Goal: Task Accomplishment & Management: Complete application form

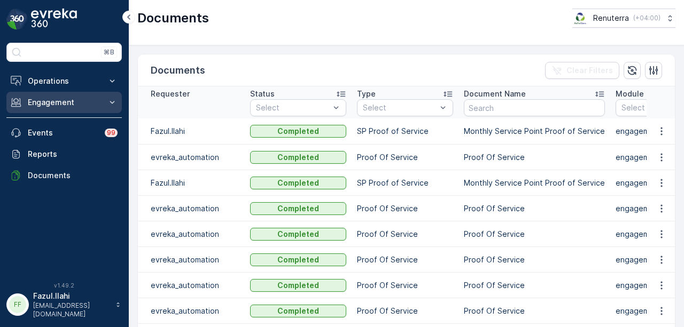
click at [87, 99] on p "Engagement" at bounding box center [64, 102] width 73 height 11
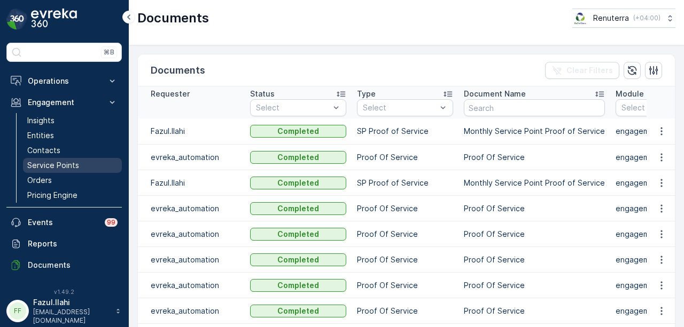
click at [85, 163] on link "Service Points" at bounding box center [72, 165] width 99 height 15
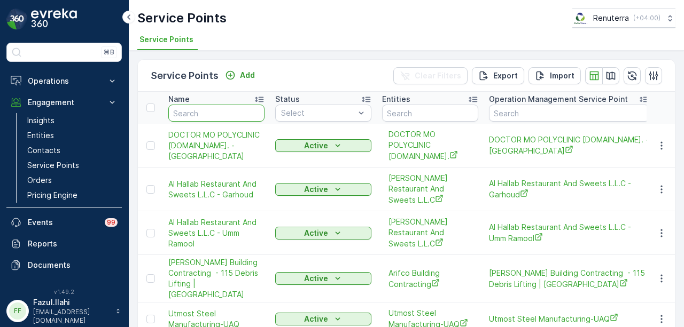
click at [218, 111] on input "text" at bounding box center [216, 113] width 96 height 17
type input "faikah"
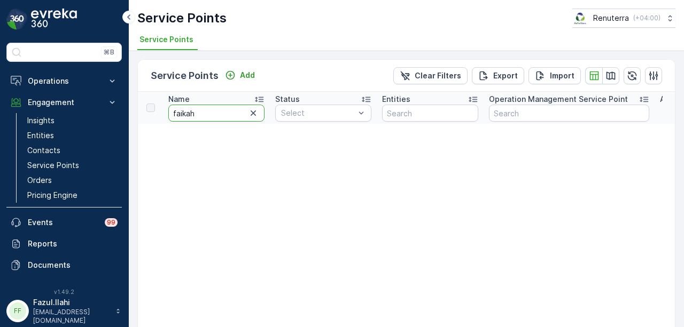
click at [218, 111] on input "faikah" at bounding box center [216, 113] width 96 height 17
type input "f"
type input "ivf"
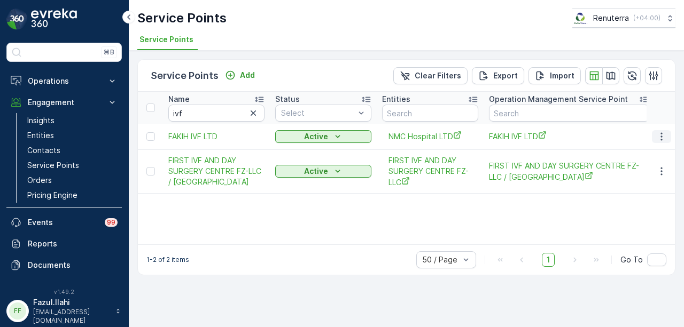
click at [658, 142] on button "button" at bounding box center [661, 136] width 19 height 13
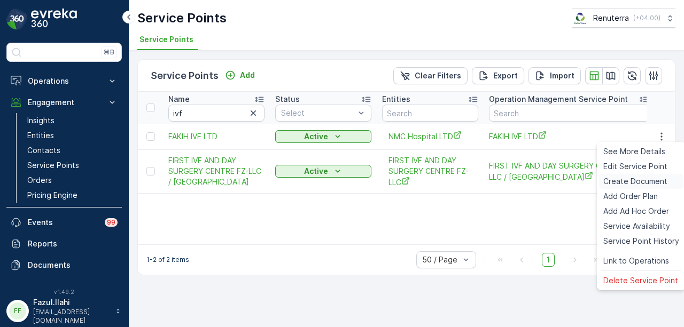
drag, startPoint x: 656, startPoint y: 186, endPoint x: 647, endPoint y: 189, distance: 8.8
click at [647, 189] on div "Create Document" at bounding box center [641, 181] width 84 height 15
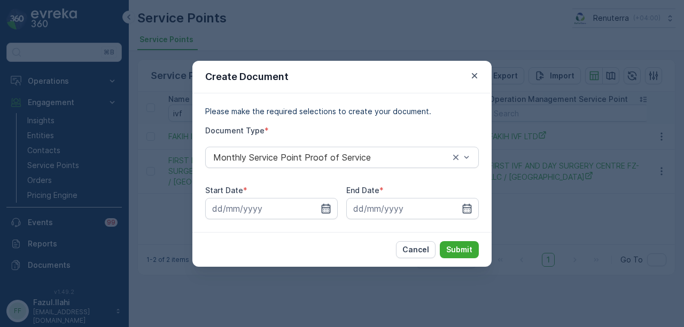
click at [322, 207] on icon "button" at bounding box center [326, 208] width 9 height 10
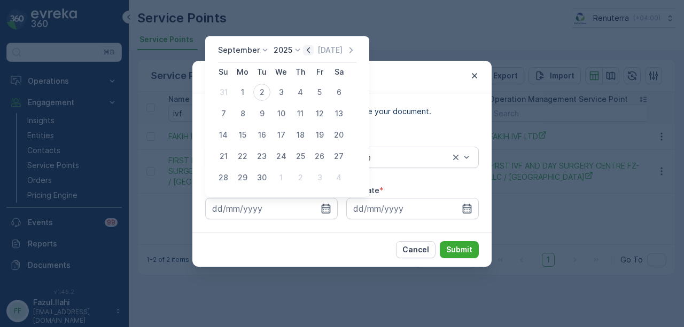
click at [304, 53] on icon "button" at bounding box center [308, 50] width 11 height 11
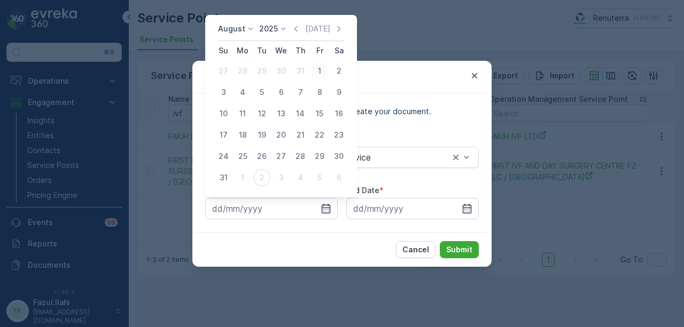
click at [319, 73] on div "1" at bounding box center [319, 70] width 17 height 17
type input "01.08.2025"
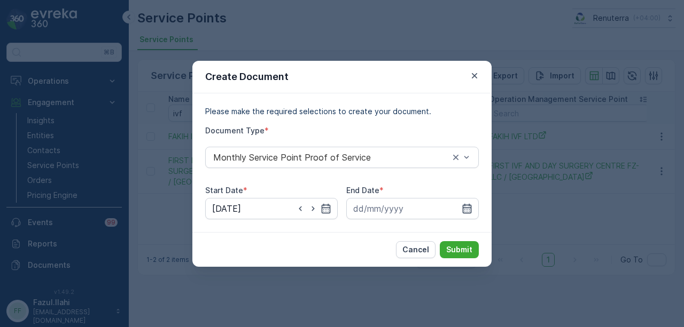
click at [471, 209] on icon "button" at bounding box center [466, 208] width 11 height 11
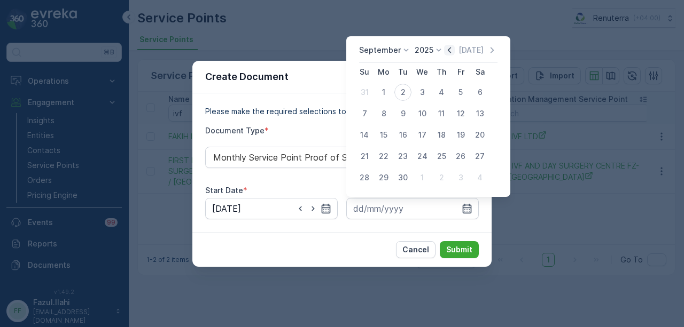
click at [450, 45] on icon "button" at bounding box center [449, 50] width 11 height 11
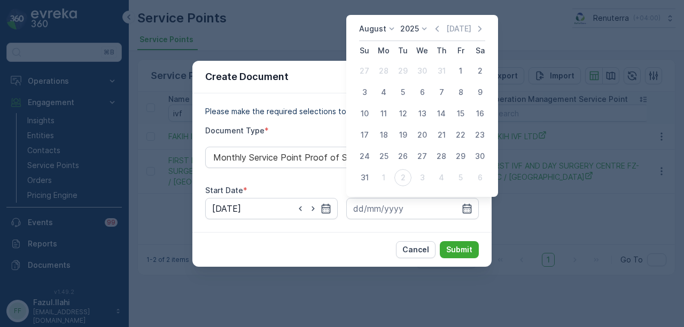
drag, startPoint x: 364, startPoint y: 176, endPoint x: 380, endPoint y: 187, distance: 19.9
click at [366, 177] on div "31" at bounding box center [364, 177] width 17 height 17
type input "31.08.2025"
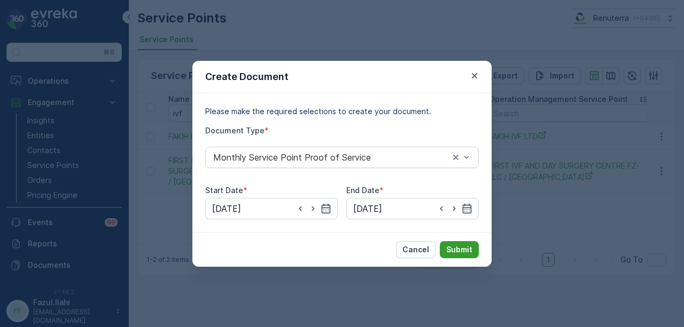
click at [466, 255] on p "Submit" at bounding box center [459, 250] width 26 height 11
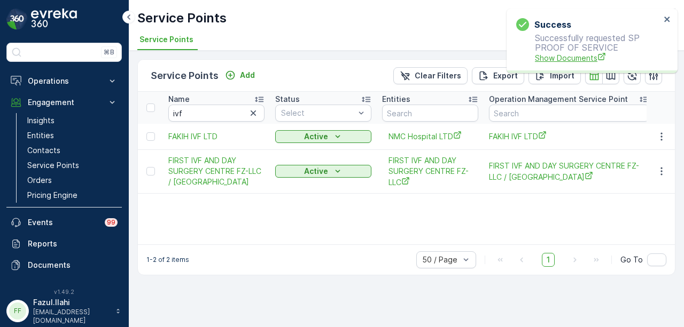
click at [568, 59] on span "Show Documents" at bounding box center [598, 57] width 126 height 11
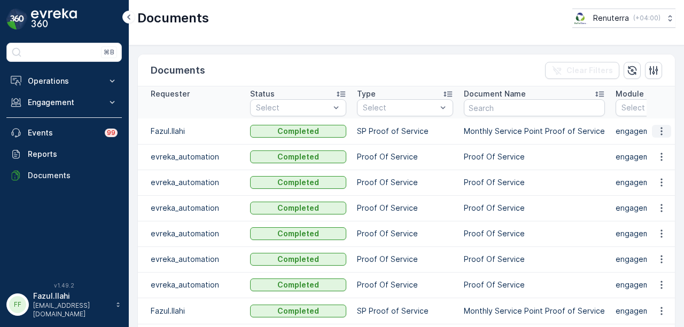
click at [660, 130] on icon "button" at bounding box center [661, 131] width 11 height 11
drag, startPoint x: 660, startPoint y: 135, endPoint x: 659, endPoint y: 140, distance: 5.4
click at [659, 140] on div "See Details" at bounding box center [658, 146] width 50 height 15
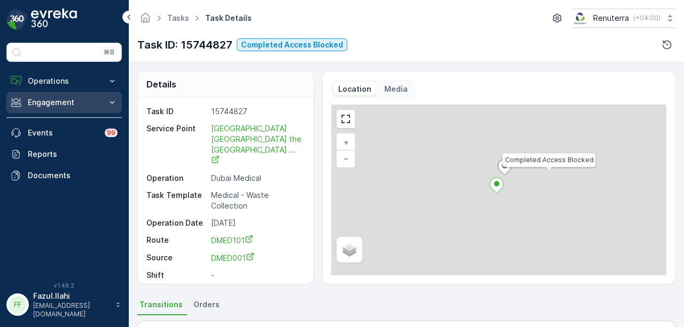
click at [72, 103] on p "Engagement" at bounding box center [64, 102] width 73 height 11
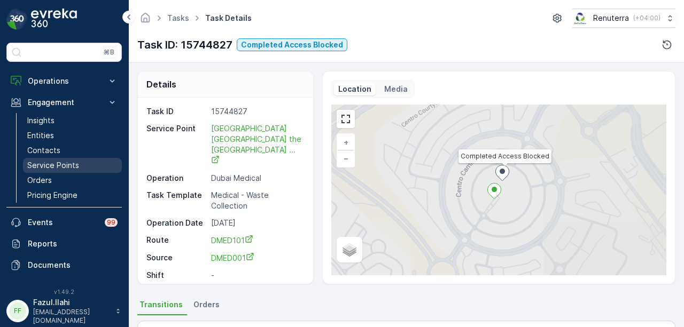
click at [70, 162] on p "Service Points" at bounding box center [53, 165] width 52 height 11
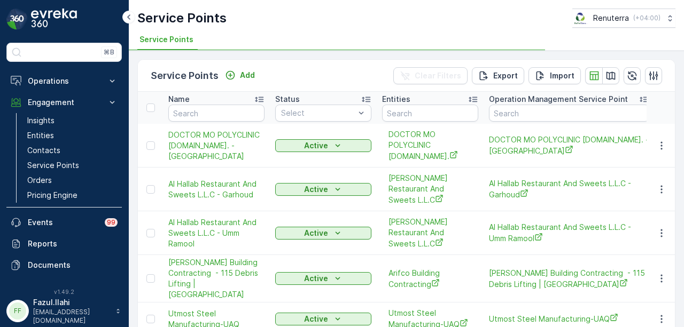
click at [220, 101] on div "Name" at bounding box center [216, 99] width 96 height 11
click at [213, 112] on input "text" at bounding box center [216, 113] width 96 height 17
type input "six"
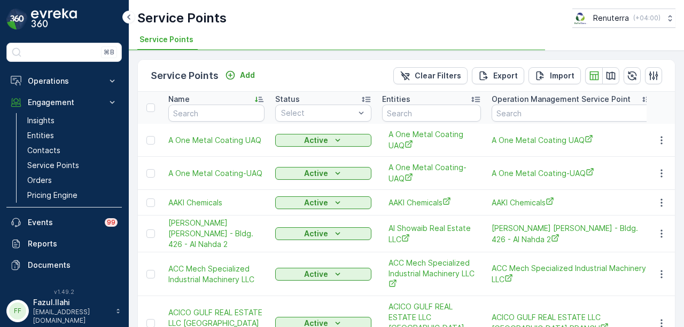
type input "six"
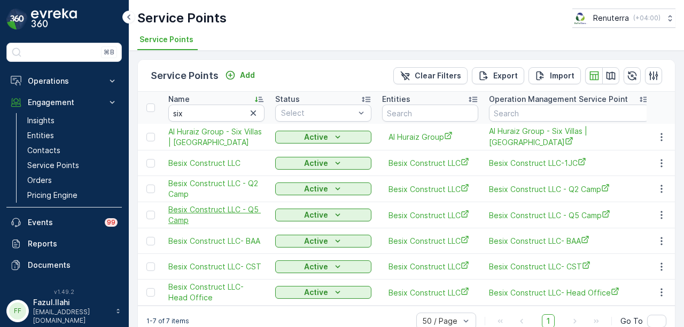
scroll to position [21, 0]
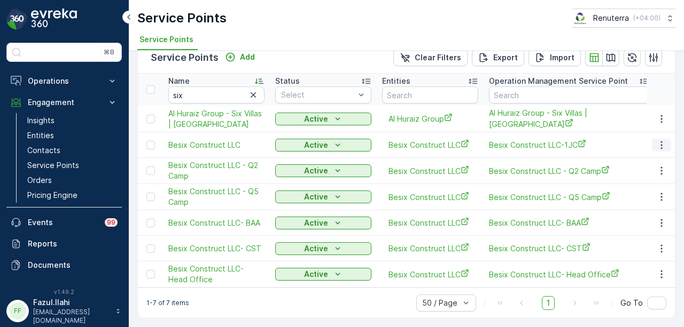
click at [659, 140] on icon "button" at bounding box center [661, 145] width 11 height 11
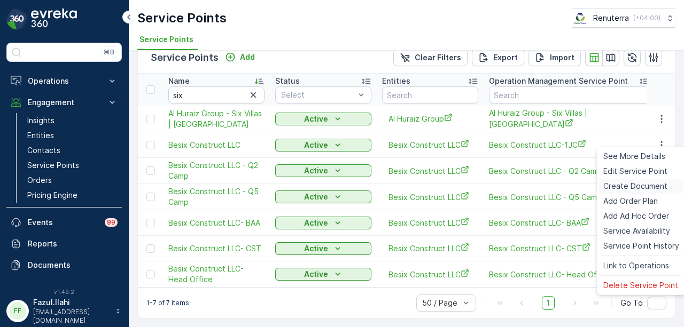
click at [648, 185] on span "Create Document" at bounding box center [635, 186] width 64 height 11
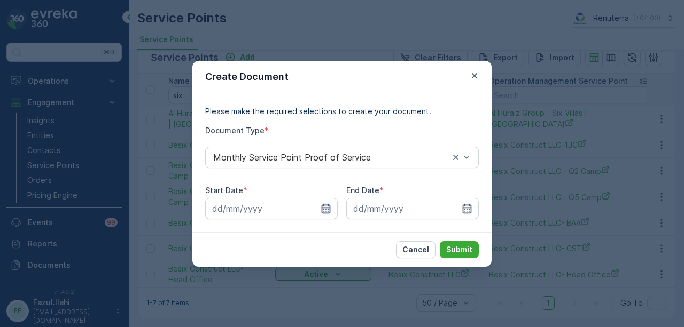
click at [328, 211] on icon "button" at bounding box center [325, 208] width 11 height 11
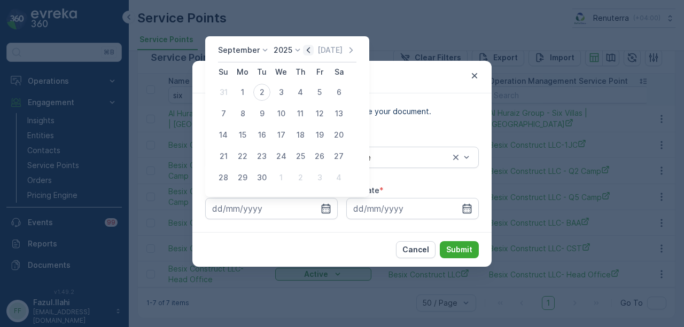
click at [309, 51] on icon "button" at bounding box center [308, 50] width 11 height 11
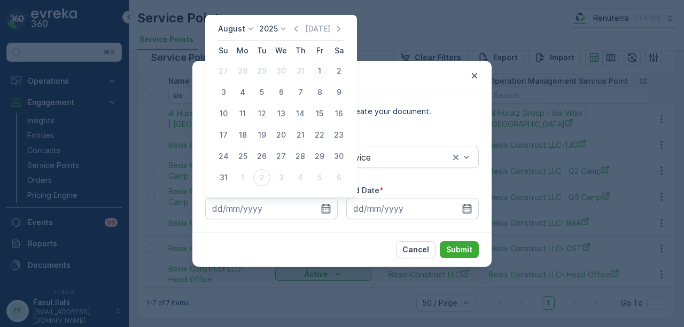
click at [322, 79] on div "1" at bounding box center [319, 70] width 17 height 17
type input "01.08.2025"
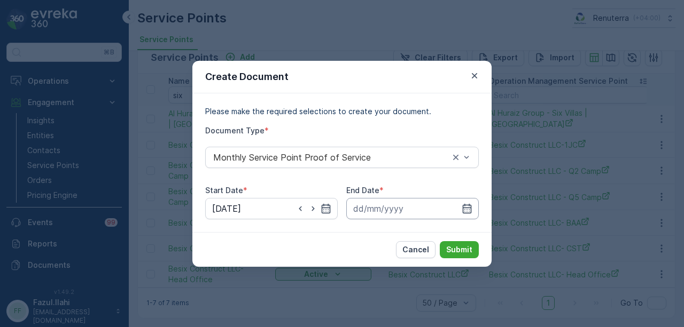
click at [470, 214] on input at bounding box center [412, 208] width 132 height 21
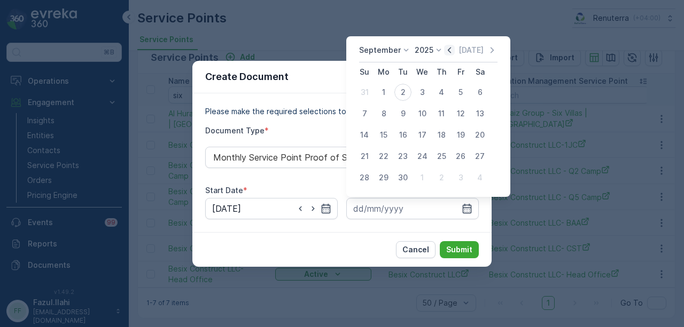
click at [444, 50] on icon "button" at bounding box center [449, 50] width 11 height 11
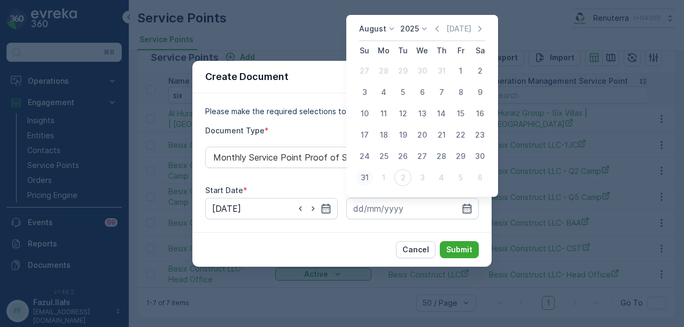
click at [365, 176] on div "31" at bounding box center [364, 177] width 17 height 17
type input "31.08.2025"
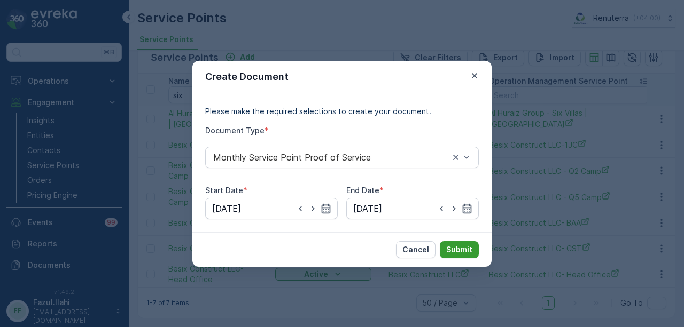
click at [466, 242] on button "Submit" at bounding box center [459, 249] width 39 height 17
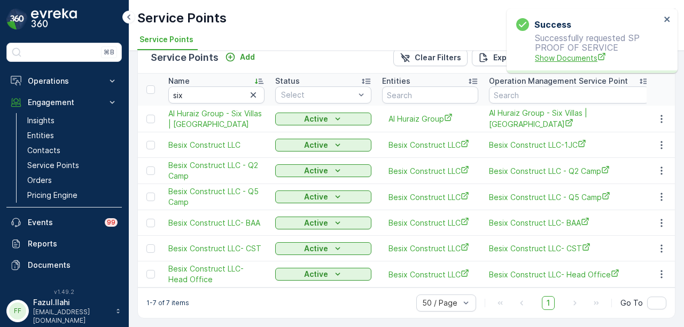
click at [559, 54] on span "Show Documents" at bounding box center [598, 57] width 126 height 11
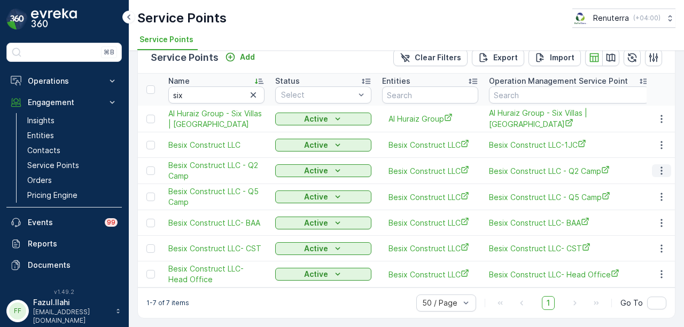
click at [656, 166] on icon "button" at bounding box center [661, 171] width 11 height 11
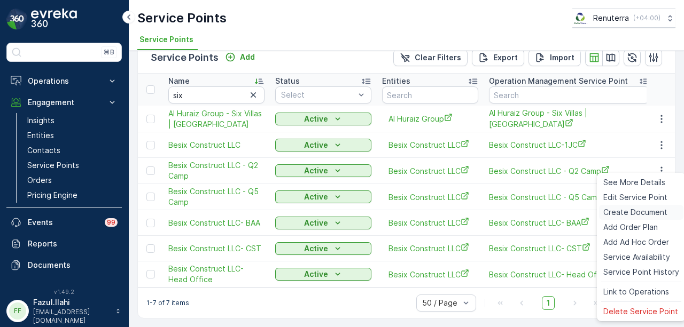
click at [642, 210] on span "Create Document" at bounding box center [635, 212] width 64 height 11
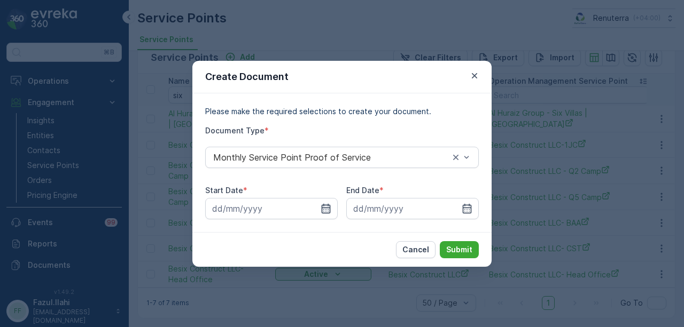
click at [325, 211] on icon "button" at bounding box center [325, 208] width 11 height 11
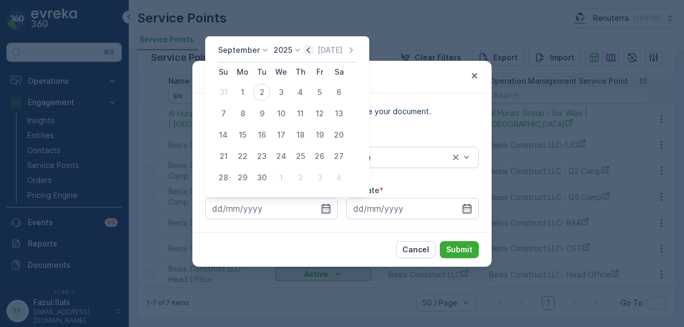
click at [307, 51] on icon "button" at bounding box center [308, 50] width 3 height 6
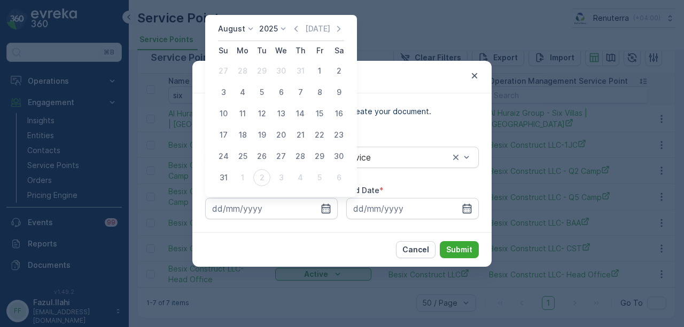
drag, startPoint x: 318, startPoint y: 72, endPoint x: 361, endPoint y: 136, distance: 77.0
click at [318, 72] on div "1" at bounding box center [319, 70] width 17 height 17
type input "01.08.2025"
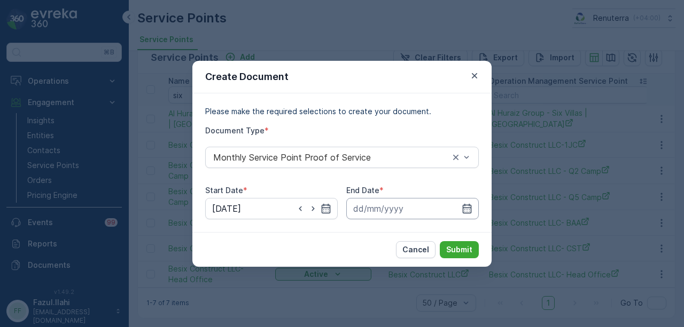
click at [471, 214] on input at bounding box center [412, 208] width 132 height 21
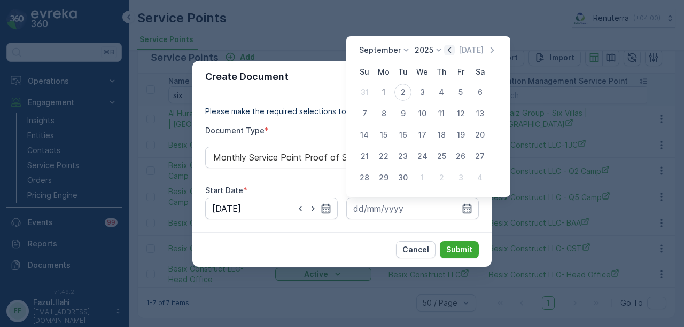
click at [445, 52] on icon "button" at bounding box center [449, 50] width 11 height 11
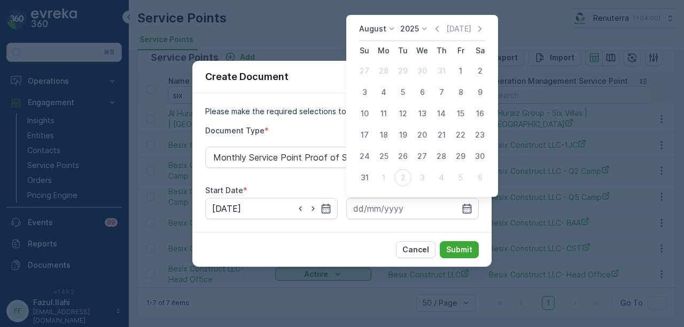
drag, startPoint x: 369, startPoint y: 179, endPoint x: 393, endPoint y: 197, distance: 30.6
click at [370, 180] on div "31" at bounding box center [364, 177] width 17 height 17
type input "31.08.2025"
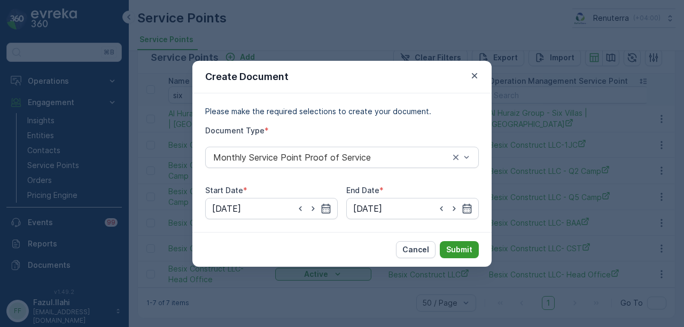
click at [452, 243] on button "Submit" at bounding box center [459, 249] width 39 height 17
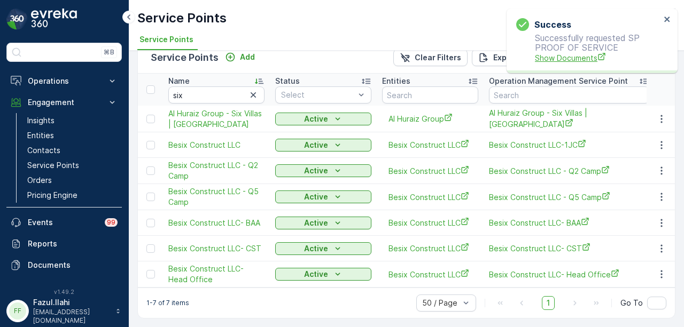
click at [581, 63] on span "Show Documents" at bounding box center [598, 57] width 126 height 11
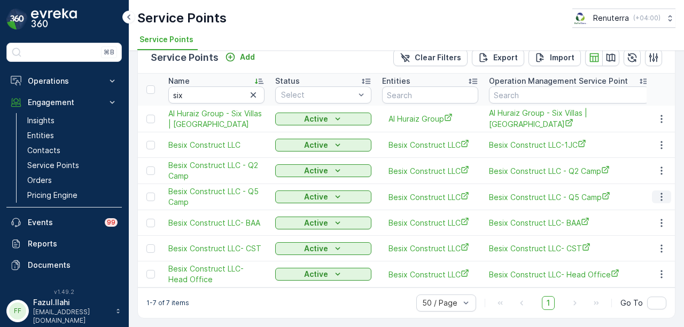
click at [661, 192] on icon "button" at bounding box center [661, 197] width 11 height 11
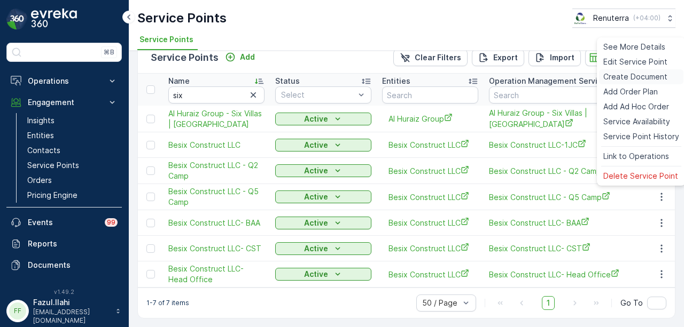
click at [657, 71] on div "Create Document" at bounding box center [641, 76] width 84 height 15
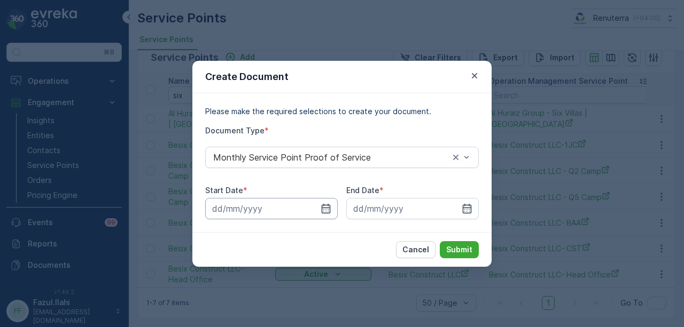
drag, startPoint x: 323, startPoint y: 209, endPoint x: 325, endPoint y: 201, distance: 7.6
click at [324, 207] on icon "button" at bounding box center [325, 208] width 11 height 11
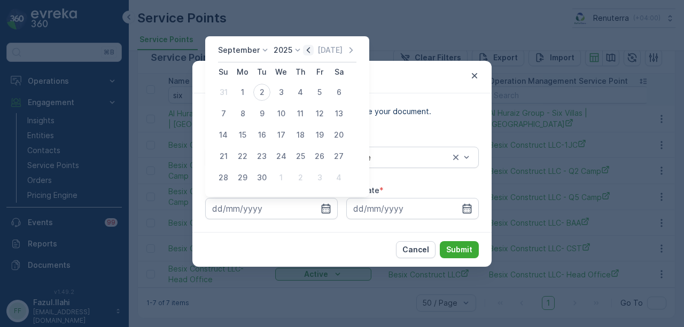
click at [309, 52] on icon "button" at bounding box center [308, 50] width 11 height 11
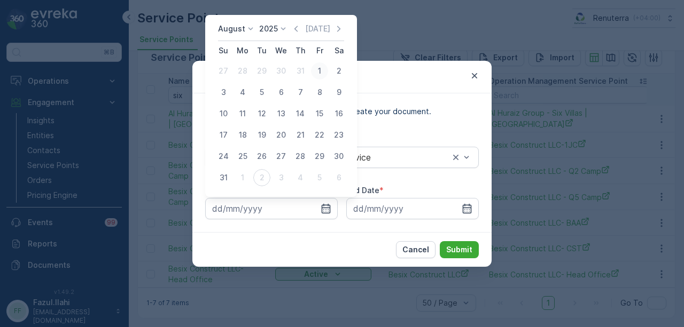
click at [316, 69] on div "1" at bounding box center [319, 70] width 17 height 17
type input "01.08.2025"
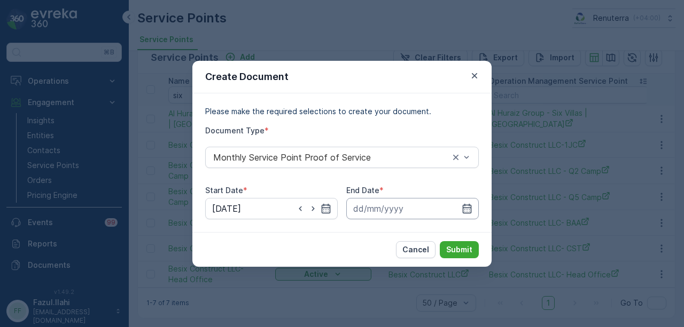
click at [472, 208] on input at bounding box center [412, 208] width 132 height 21
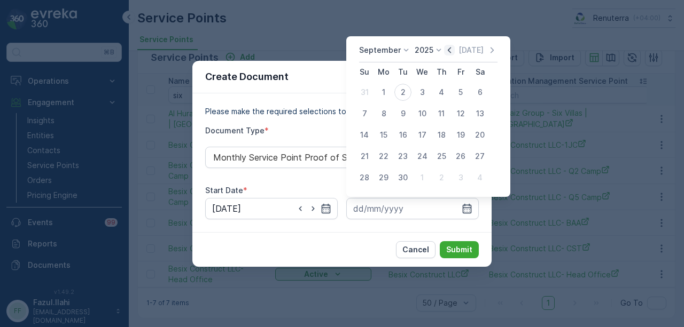
click at [448, 52] on icon "button" at bounding box center [449, 50] width 11 height 11
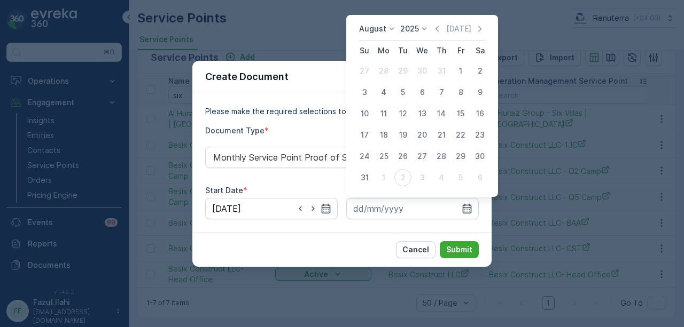
drag, startPoint x: 370, startPoint y: 174, endPoint x: 438, endPoint y: 229, distance: 87.4
click at [370, 175] on div "31" at bounding box center [364, 177] width 17 height 17
type input "31.08.2025"
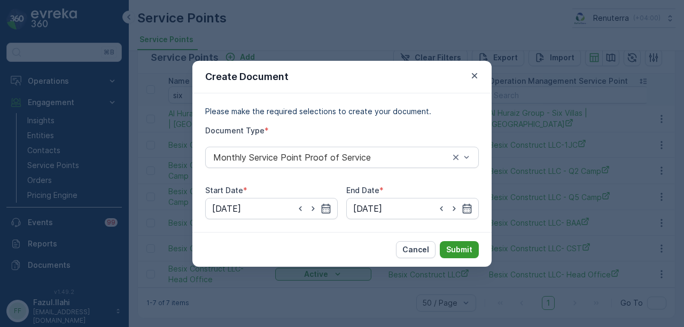
click at [464, 248] on p "Submit" at bounding box center [459, 250] width 26 height 11
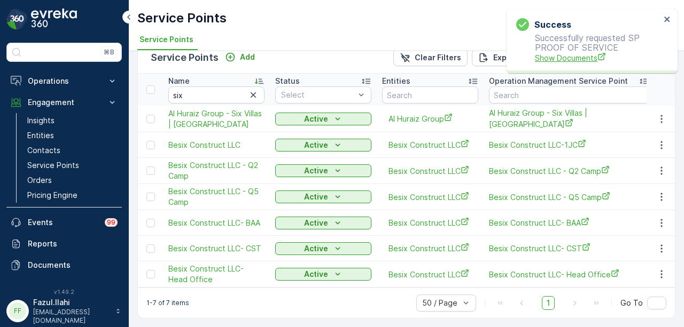
click at [557, 61] on span "Show Documents" at bounding box center [598, 57] width 126 height 11
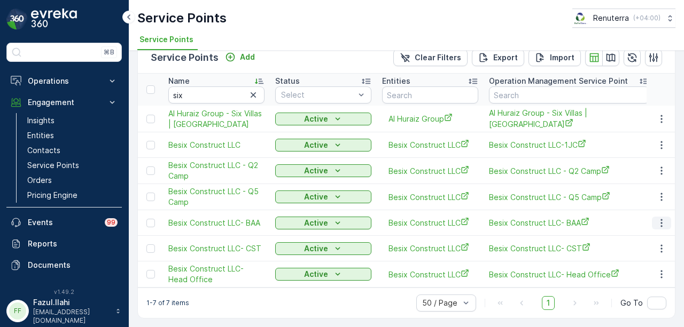
click at [658, 221] on icon "button" at bounding box center [661, 223] width 11 height 11
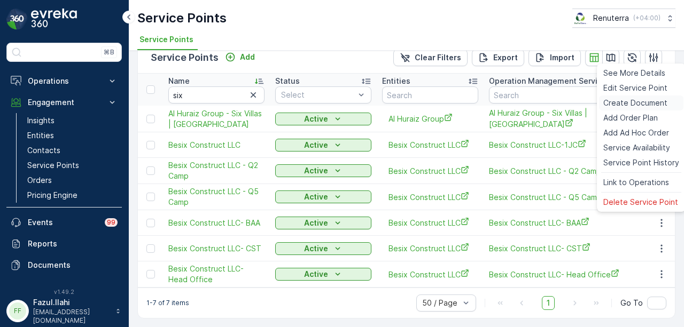
click at [613, 98] on span "Create Document" at bounding box center [635, 103] width 64 height 11
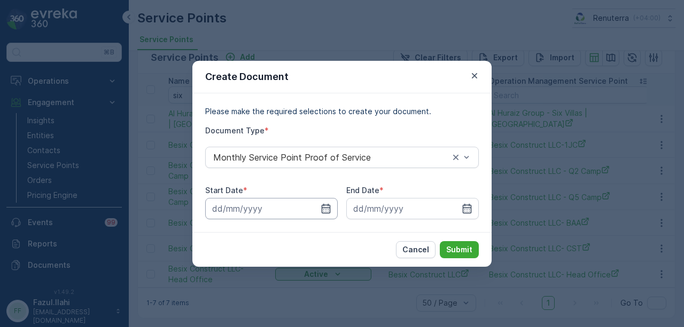
click at [331, 210] on input at bounding box center [271, 208] width 132 height 21
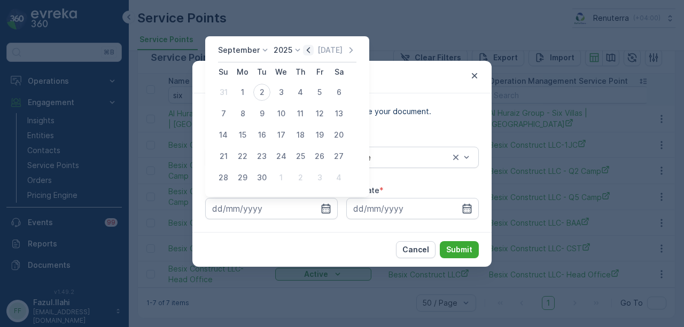
click at [305, 46] on icon "button" at bounding box center [308, 50] width 11 height 11
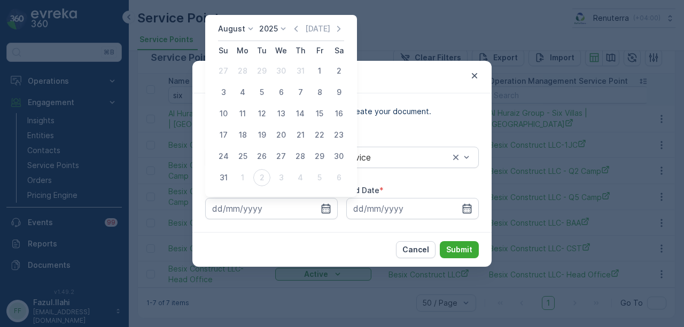
click at [317, 79] on div "1" at bounding box center [319, 70] width 17 height 17
type input "01.08.2025"
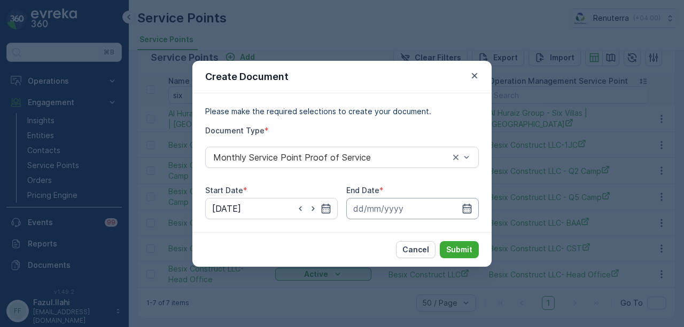
click at [466, 201] on input at bounding box center [412, 208] width 132 height 21
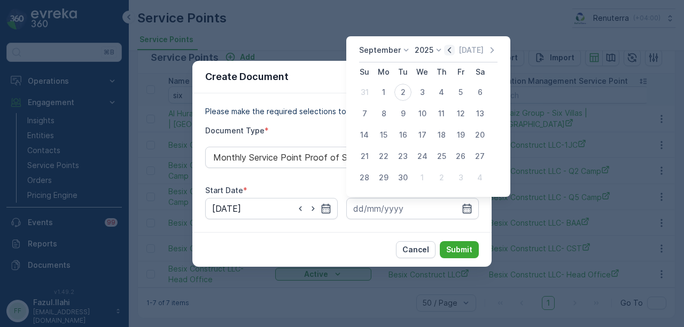
click at [450, 55] on icon "button" at bounding box center [449, 50] width 11 height 11
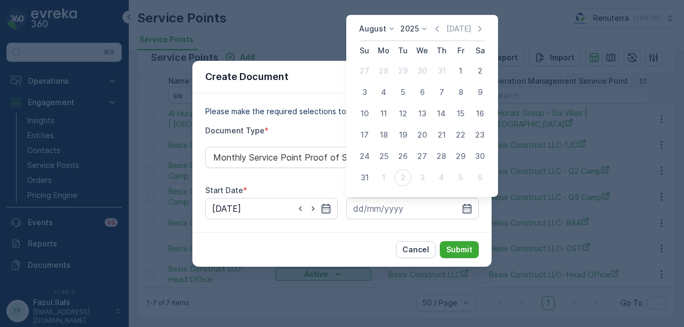
drag, startPoint x: 364, startPoint y: 178, endPoint x: 442, endPoint y: 224, distance: 90.8
click at [365, 180] on div "31" at bounding box center [364, 177] width 17 height 17
type input "31.08.2025"
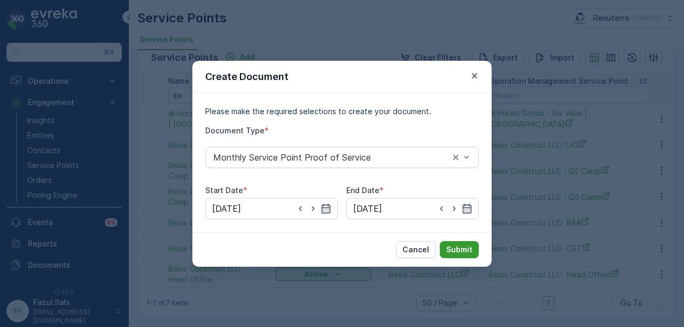
click at [455, 246] on p "Submit" at bounding box center [459, 250] width 26 height 11
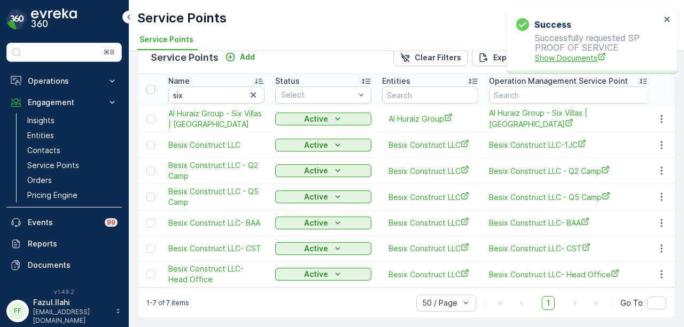
click at [552, 56] on span "Show Documents" at bounding box center [598, 57] width 126 height 11
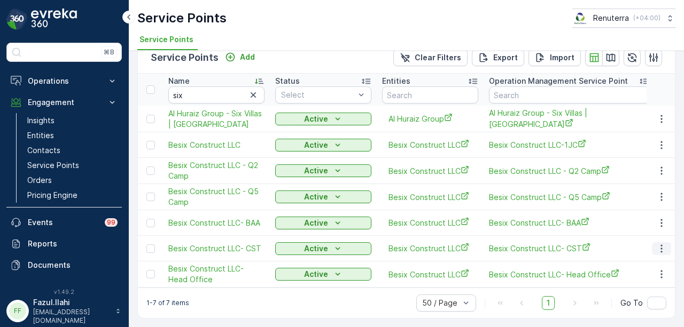
click at [662, 244] on icon "button" at bounding box center [661, 249] width 11 height 11
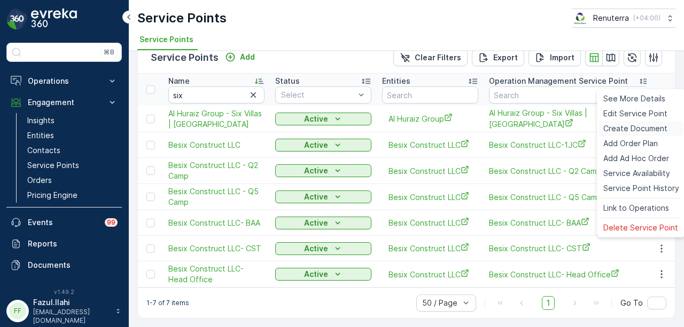
click at [636, 122] on div "Create Document" at bounding box center [641, 128] width 84 height 15
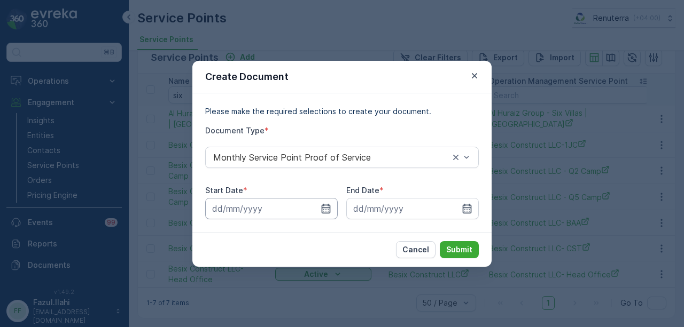
click at [331, 207] on input at bounding box center [271, 208] width 132 height 21
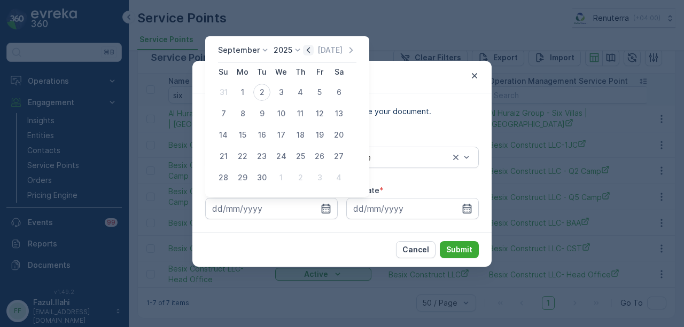
click at [309, 45] on icon "button" at bounding box center [308, 50] width 11 height 11
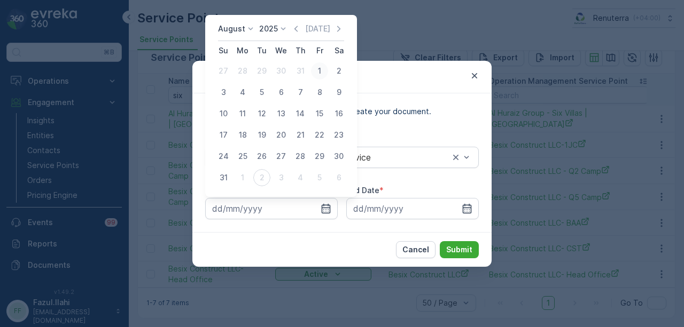
click at [317, 71] on div "1" at bounding box center [319, 70] width 17 height 17
type input "01.08.2025"
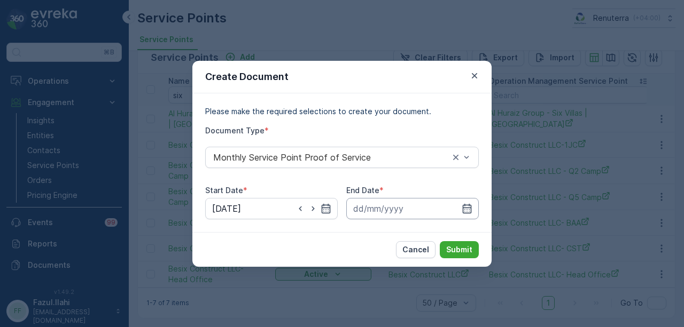
drag, startPoint x: 468, startPoint y: 206, endPoint x: 465, endPoint y: 199, distance: 7.9
click at [469, 206] on icon "button" at bounding box center [467, 208] width 9 height 10
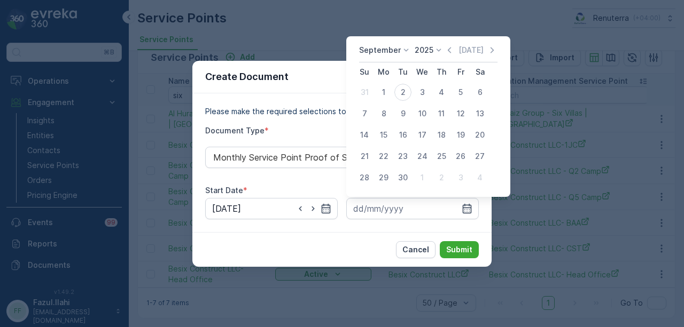
click at [454, 49] on div "Today" at bounding box center [470, 50] width 53 height 11
drag, startPoint x: 402, startPoint y: 169, endPoint x: 362, endPoint y: 242, distance: 82.9
click at [362, 242] on body "⌘B Operations Insights Planning Routes & Tasks Cockpit Settings Engagement Insi…" at bounding box center [342, 163] width 684 height 327
click at [450, 51] on icon "button" at bounding box center [449, 50] width 11 height 11
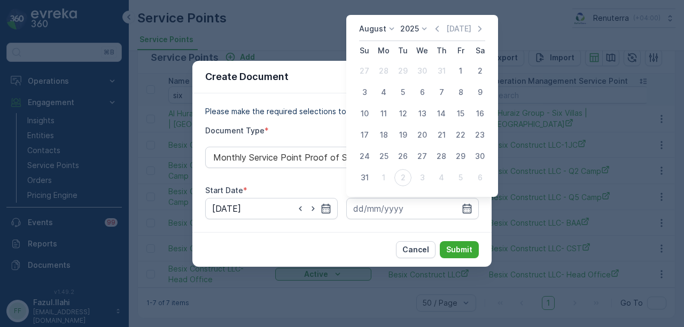
drag, startPoint x: 364, startPoint y: 178, endPoint x: 436, endPoint y: 221, distance: 84.3
click at [375, 185] on tr "31 1 2 3 4 5 6" at bounding box center [422, 177] width 135 height 21
drag, startPoint x: 362, startPoint y: 176, endPoint x: 437, endPoint y: 231, distance: 93.3
click at [362, 177] on div "31" at bounding box center [364, 177] width 17 height 17
type input "31.08.2025"
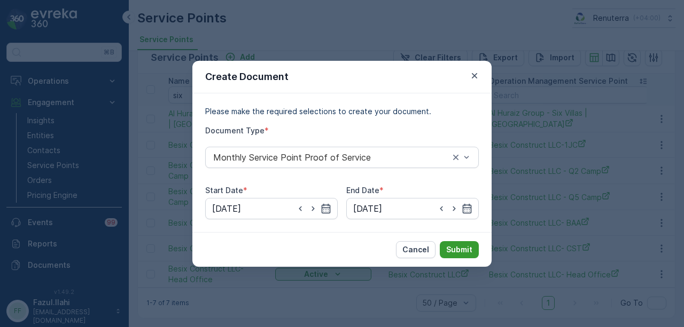
click at [465, 255] on button "Submit" at bounding box center [459, 249] width 39 height 17
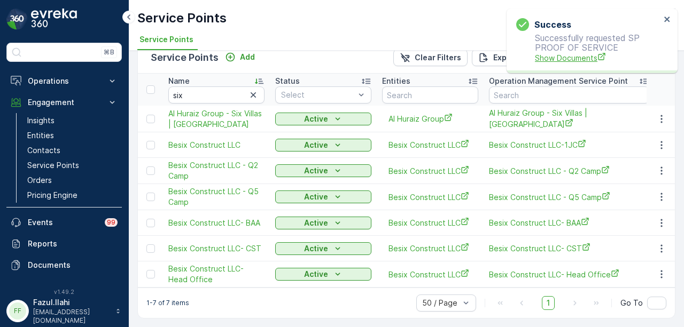
click at [564, 55] on span "Show Documents" at bounding box center [598, 57] width 126 height 11
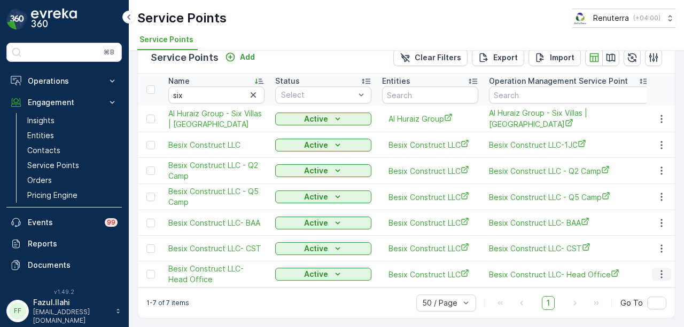
click at [660, 269] on icon "button" at bounding box center [661, 274] width 11 height 11
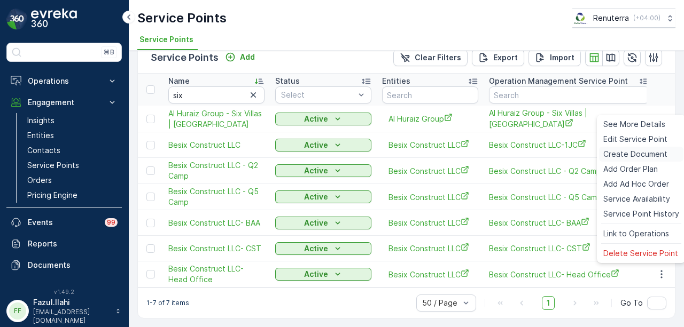
click at [625, 155] on span "Create Document" at bounding box center [635, 154] width 64 height 11
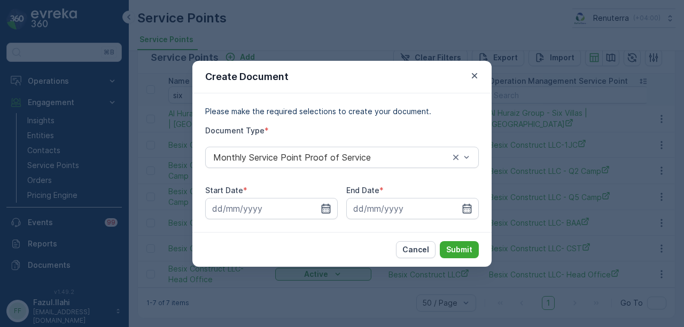
click at [324, 203] on icon "button" at bounding box center [325, 208] width 11 height 11
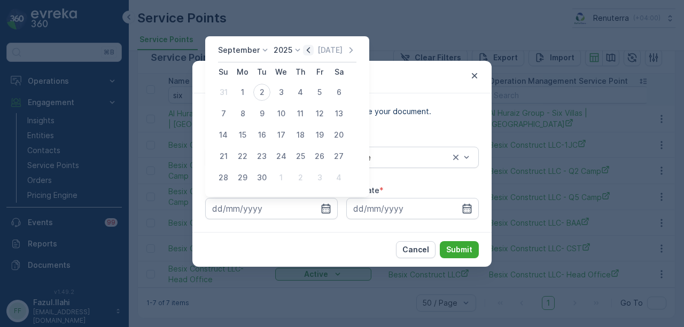
click at [309, 53] on icon "button" at bounding box center [308, 50] width 11 height 11
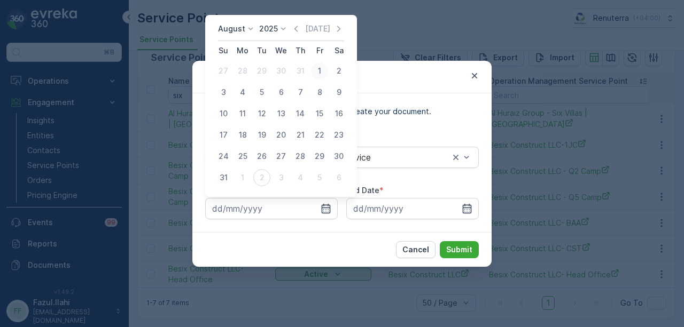
click at [320, 67] on div "1" at bounding box center [319, 70] width 17 height 17
type input "01.08.2025"
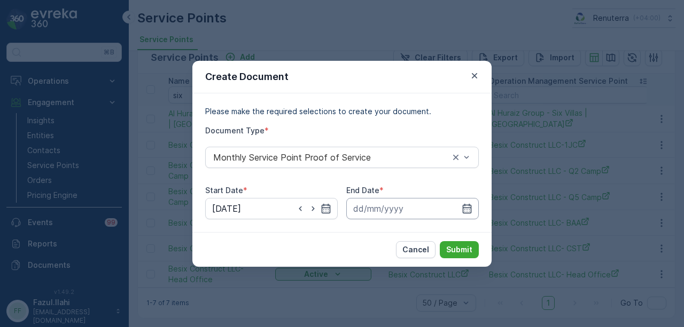
click at [473, 206] on input at bounding box center [412, 208] width 132 height 21
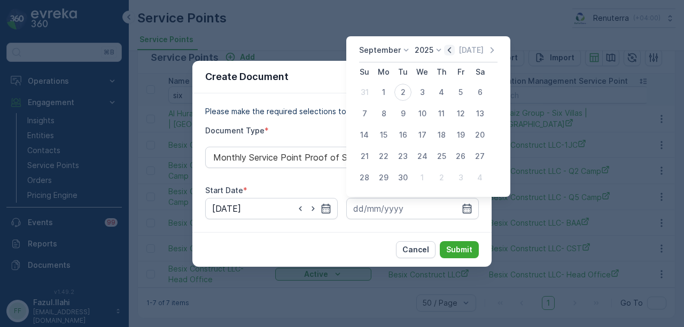
click at [451, 54] on icon "button" at bounding box center [449, 50] width 11 height 11
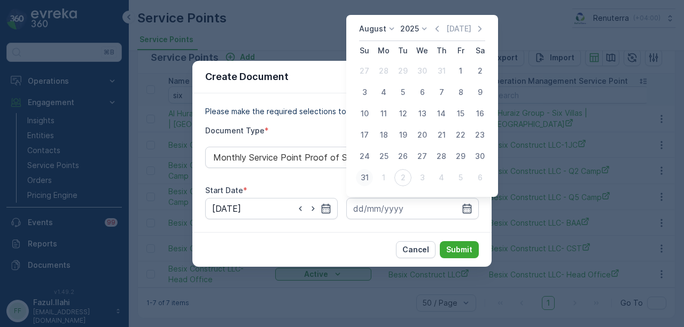
click at [364, 179] on div "31" at bounding box center [364, 177] width 17 height 17
type input "31.08.2025"
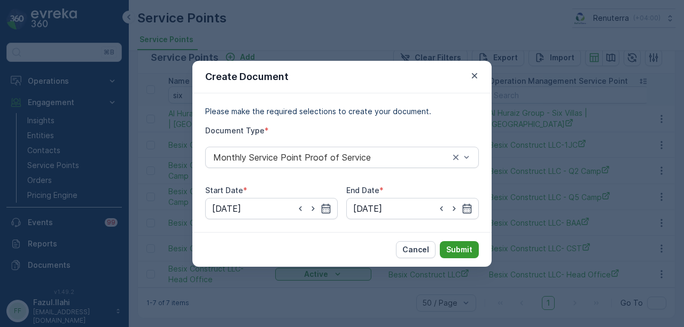
click at [468, 246] on p "Submit" at bounding box center [459, 250] width 26 height 11
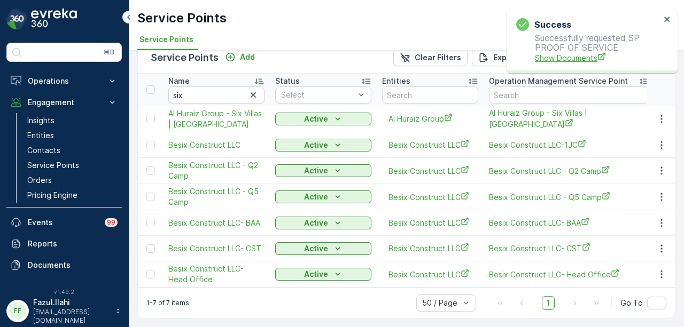
click at [576, 56] on span "Show Documents" at bounding box center [598, 57] width 126 height 11
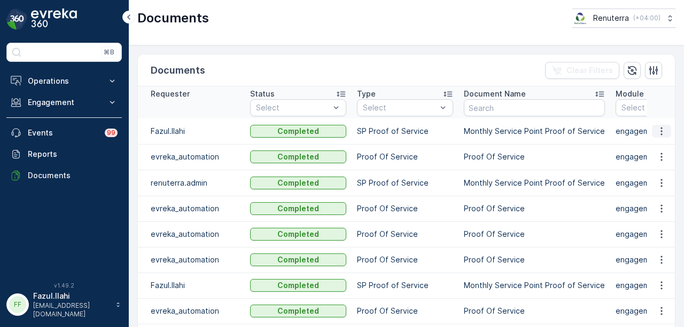
click at [660, 131] on icon "button" at bounding box center [661, 131] width 11 height 11
click at [651, 148] on span "See Details" at bounding box center [658, 146] width 41 height 11
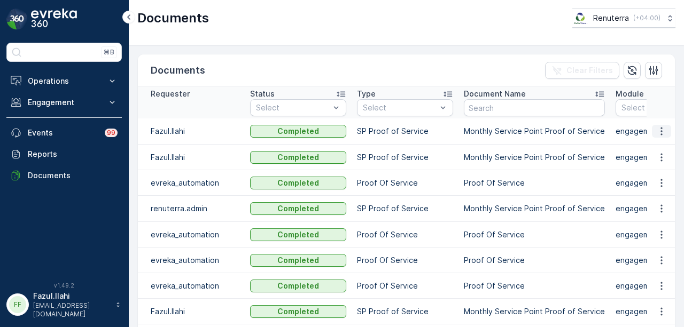
click at [659, 127] on icon "button" at bounding box center [661, 131] width 11 height 11
drag, startPoint x: 659, startPoint y: 135, endPoint x: 659, endPoint y: 144, distance: 9.1
click at [659, 144] on span "See Details" at bounding box center [658, 146] width 41 height 11
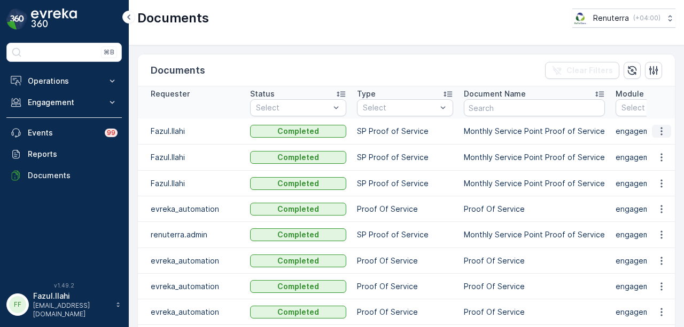
click at [660, 133] on icon "button" at bounding box center [661, 132] width 2 height 8
click at [657, 148] on span "See Details" at bounding box center [658, 146] width 41 height 11
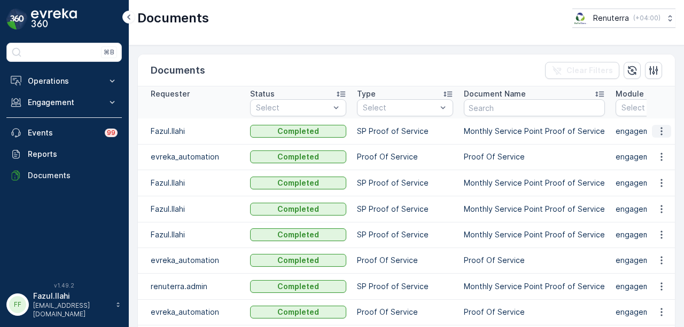
click at [665, 131] on button "button" at bounding box center [661, 131] width 19 height 13
click at [664, 149] on span "See Details" at bounding box center [658, 146] width 41 height 11
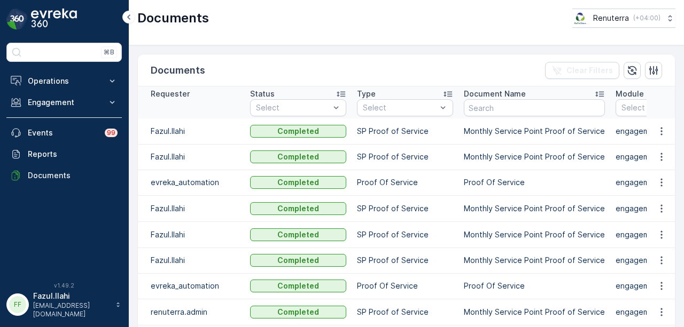
click at [669, 140] on td at bounding box center [660, 132] width 29 height 26
click at [664, 137] on td at bounding box center [660, 132] width 29 height 26
click at [660, 132] on icon "button" at bounding box center [661, 131] width 11 height 11
click at [661, 146] on span "See Details" at bounding box center [658, 146] width 41 height 11
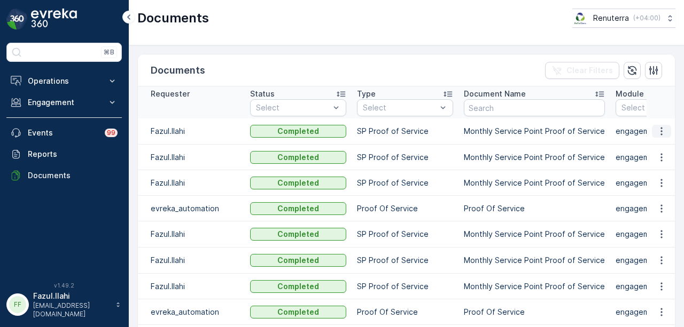
click at [661, 128] on icon "button" at bounding box center [661, 131] width 11 height 11
click at [659, 143] on span "See Details" at bounding box center [658, 146] width 41 height 11
